Goal: Check status: Check status

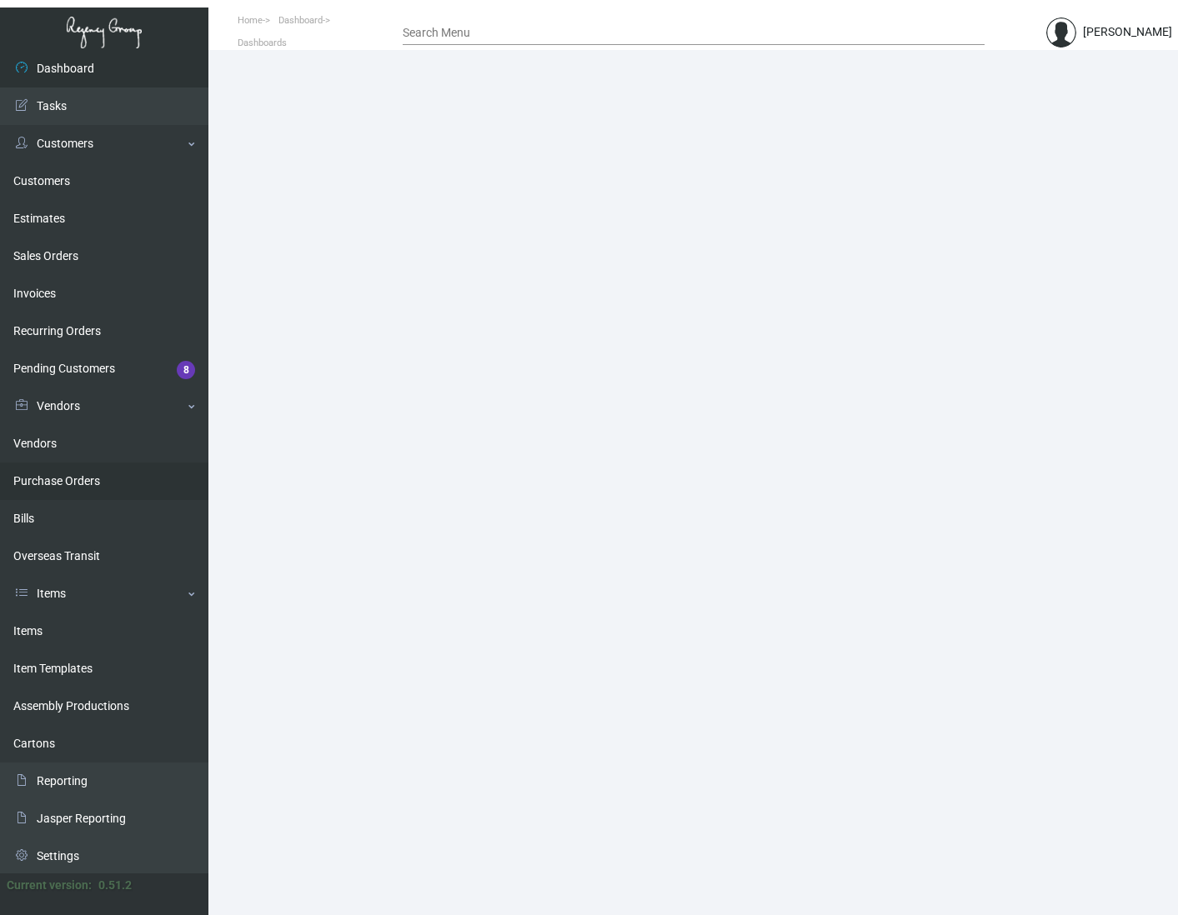
click at [81, 481] on link "Purchase Orders" at bounding box center [104, 482] width 208 height 38
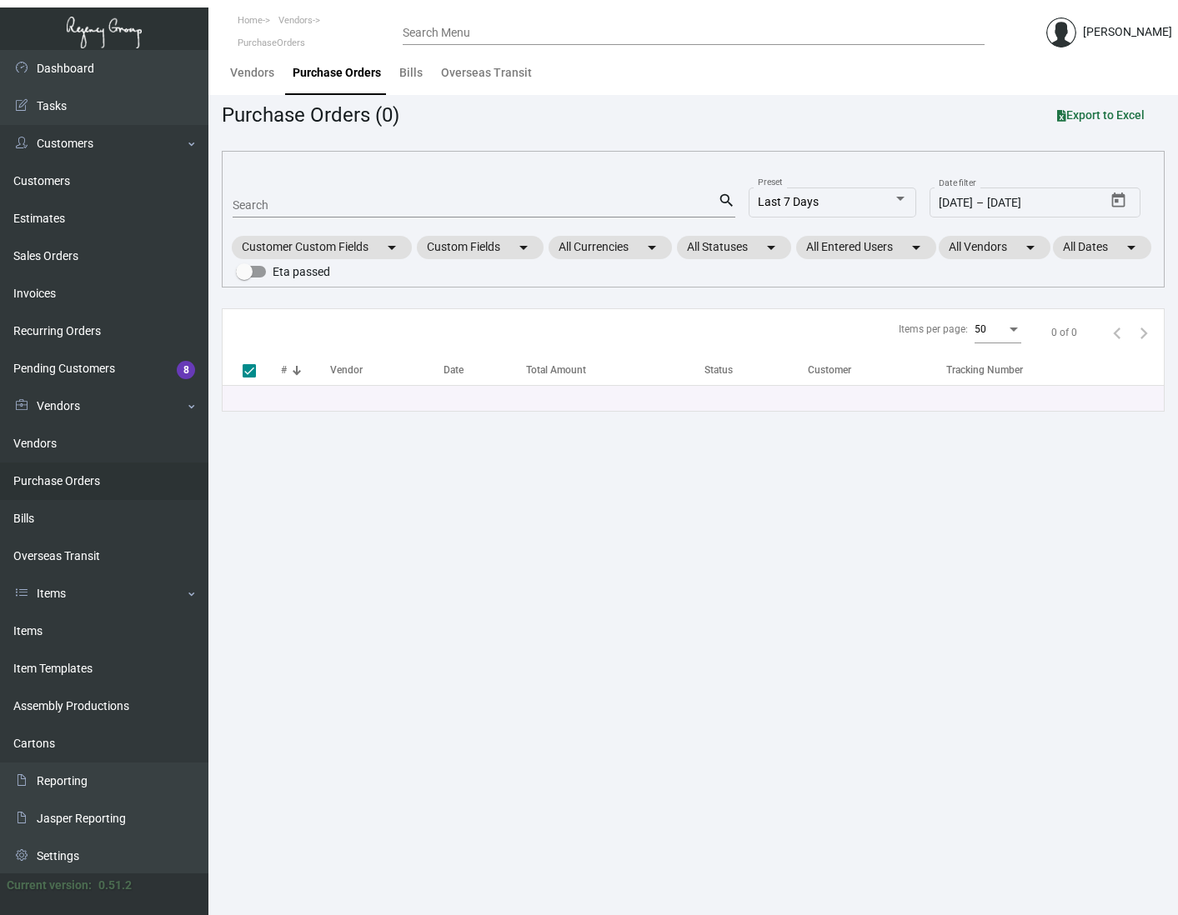
click at [268, 199] on input "Search" at bounding box center [475, 205] width 485 height 13
paste input "88894"
type input "88894"
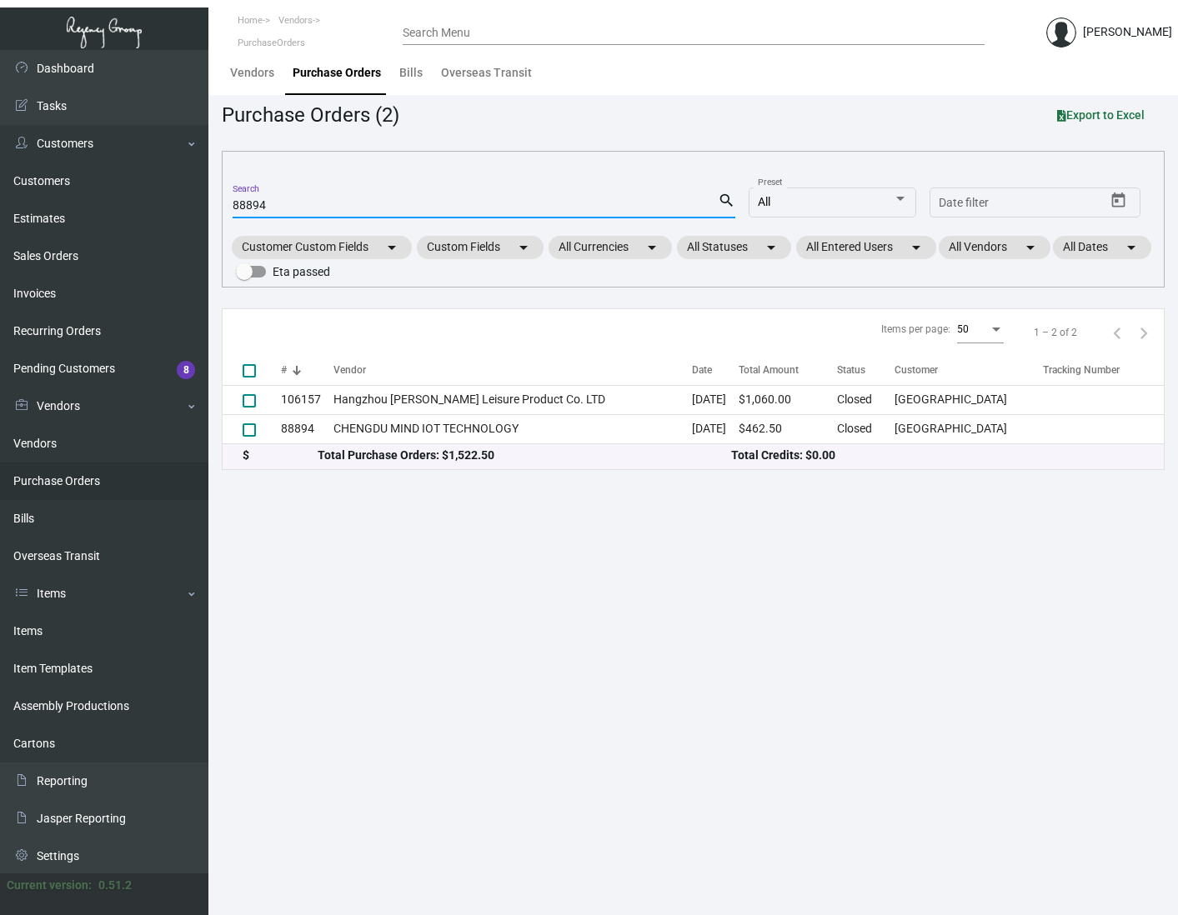
checkbox input "false"
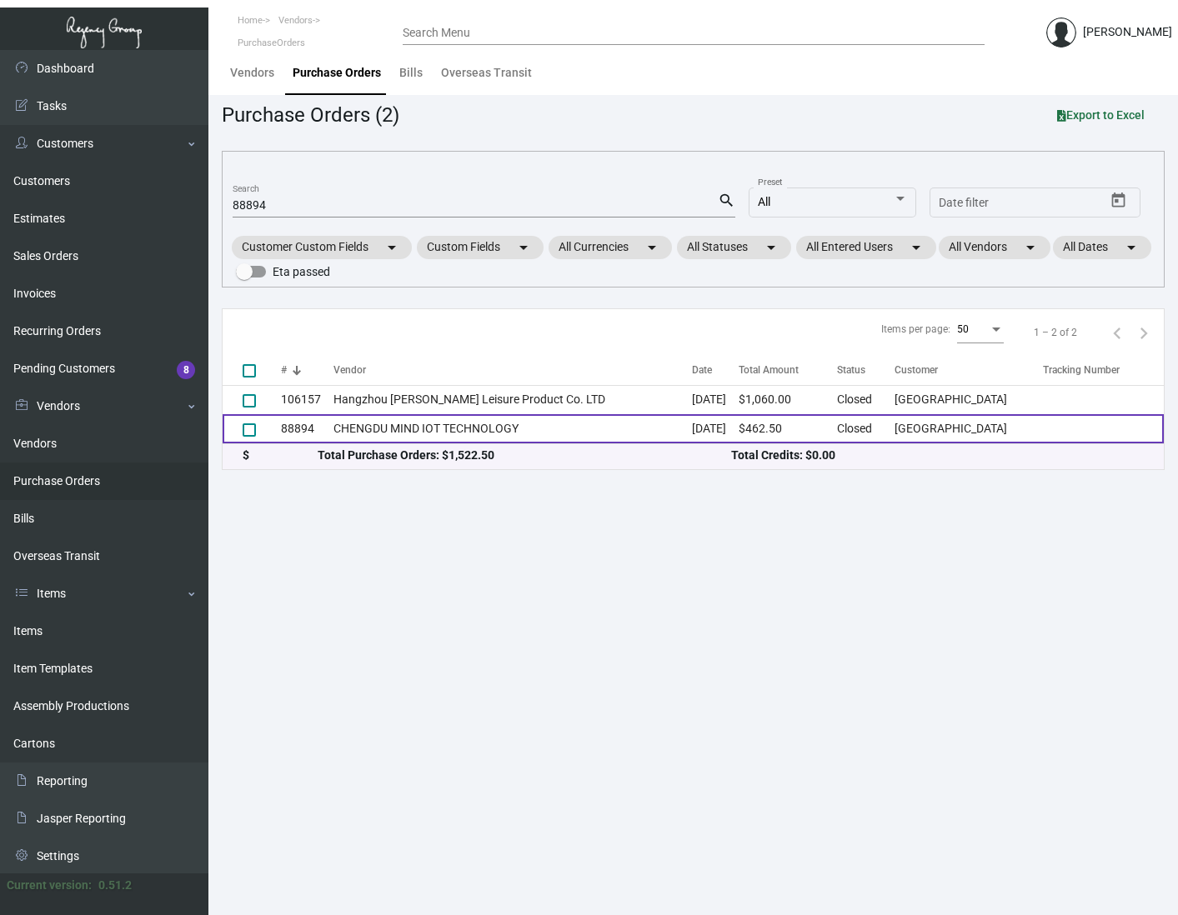
click at [273, 438] on td at bounding box center [252, 428] width 58 height 29
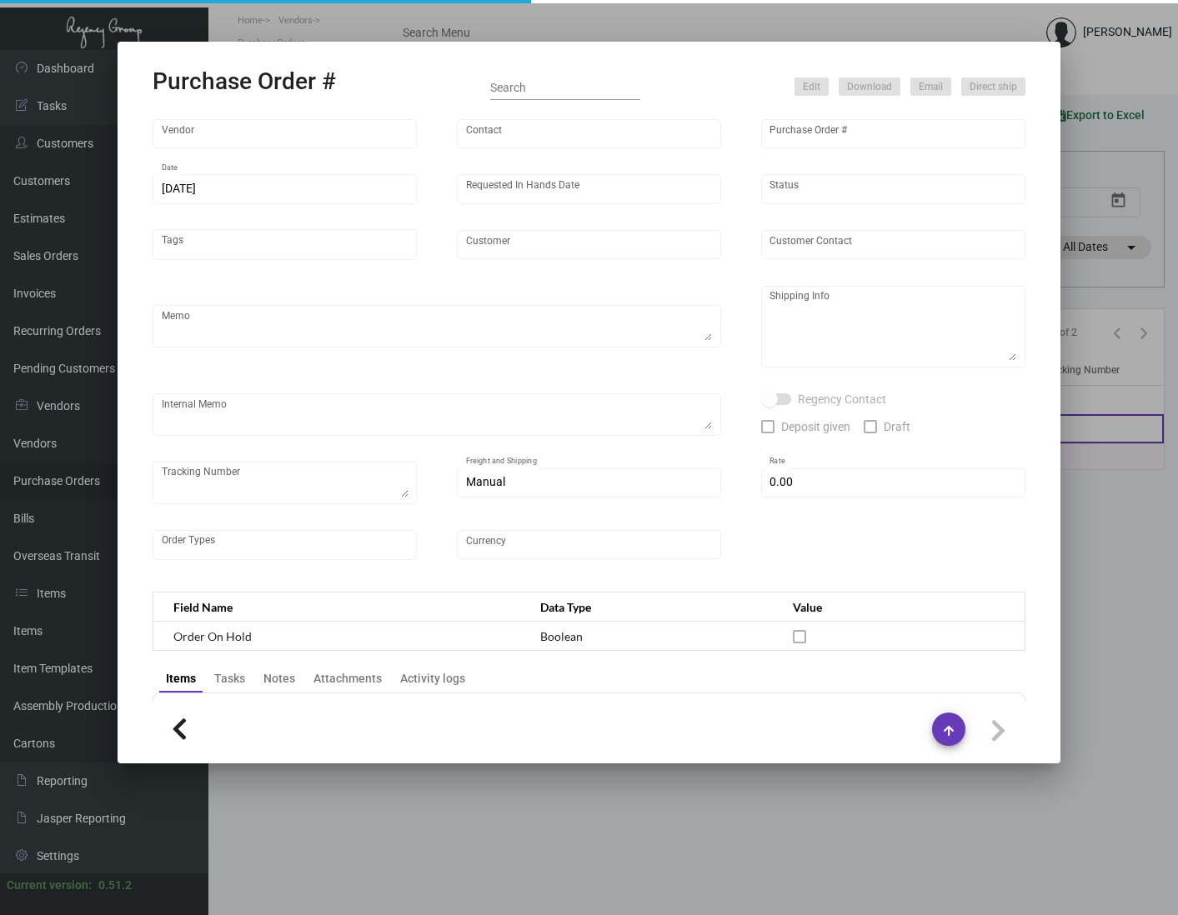
type input "CHENGDU MIND IOT TECHNOLOGY"
type input "[PERSON_NAME]"
type input "88894"
type input "[DATE]"
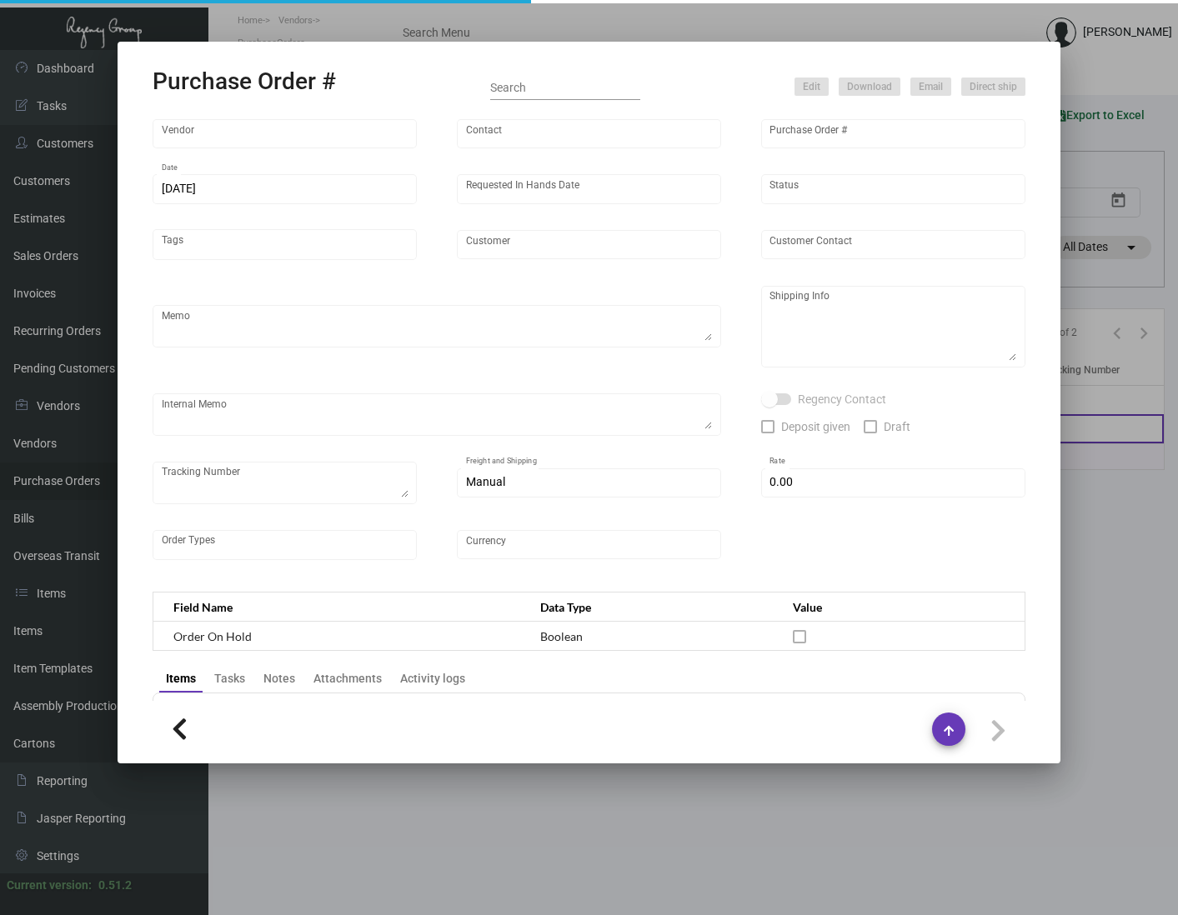
type input "[GEOGRAPHIC_DATA]"
type textarea "Half by AIR, half by BOAT"
type textarea "Regency Group NJ [PERSON_NAME] [STREET_ADDRESS]"
checkbox input "true"
type input "$ 0.00"
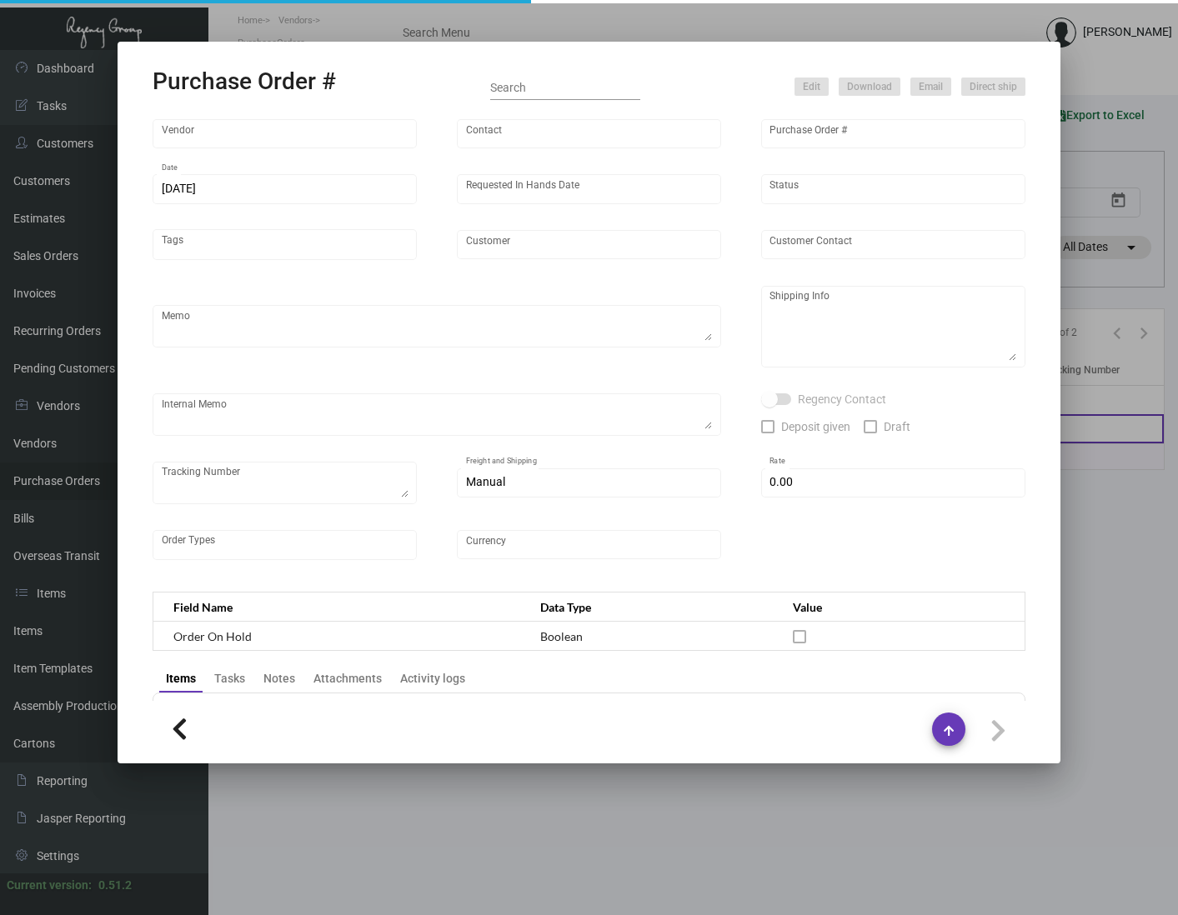
type input "United States Dollar $"
type input "$ 0.037"
type input "$ 462.50"
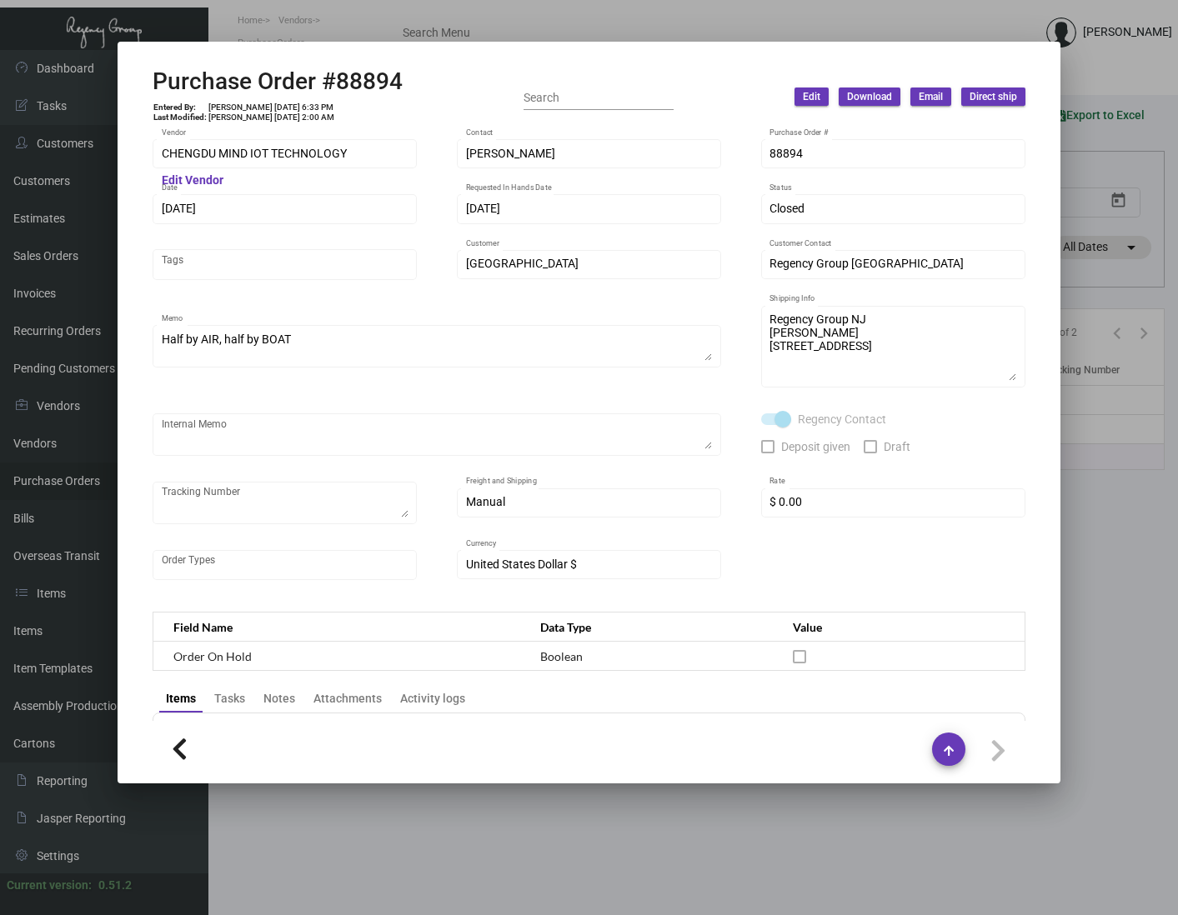
click at [336, 148] on div "CHENGDU MIND IOT TECHNOLOGY Vendor" at bounding box center [285, 153] width 247 height 33
drag, startPoint x: 358, startPoint y: 143, endPoint x: 159, endPoint y: 149, distance: 198.5
click at [159, 149] on div "CHENGDU MIND IOT TECHNOLOGY Vendor" at bounding box center [285, 153] width 264 height 33
click at [1014, 14] on div at bounding box center [589, 457] width 1178 height 915
